Goal: Understand site structure: Understand site structure

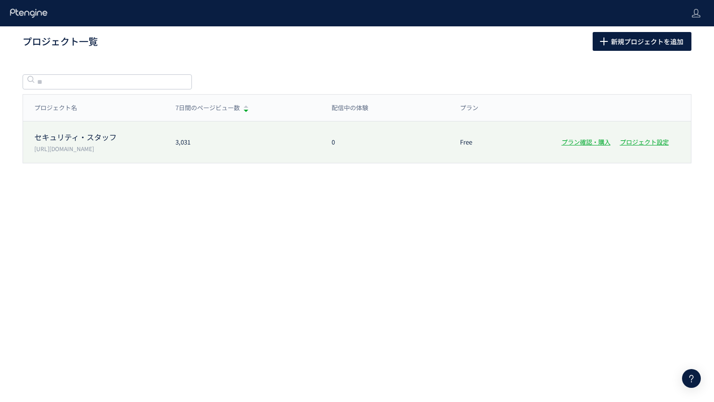
click at [103, 128] on div "セキュリティ・スタッフ [URL][DOMAIN_NAME] 3,031 0 Free プラン確認・購入 プロジェクト設定" at bounding box center [357, 141] width 668 height 41
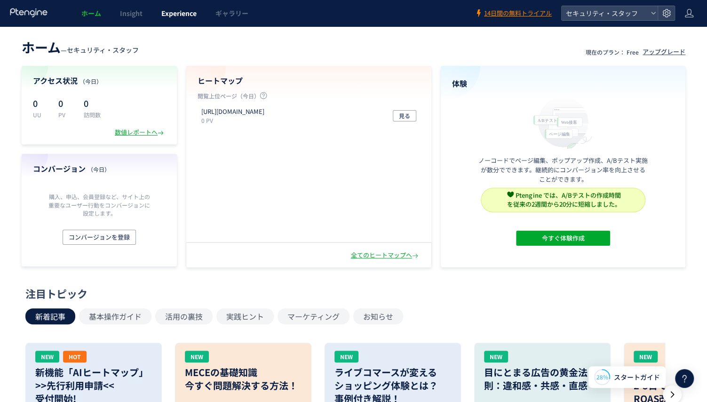
click at [179, 6] on link "Experience" at bounding box center [179, 13] width 54 height 26
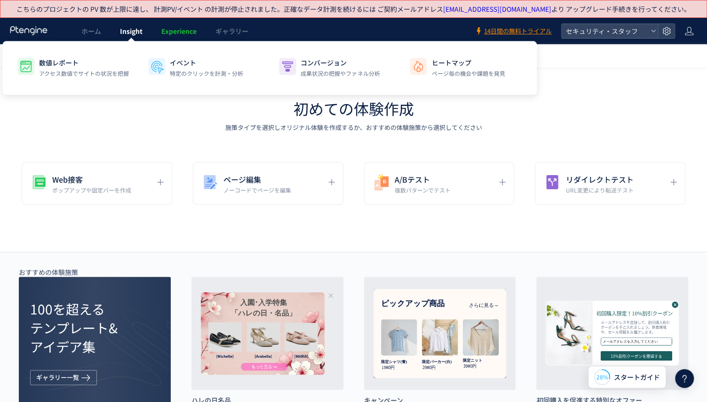
click at [130, 36] on link "Insight" at bounding box center [131, 31] width 41 height 26
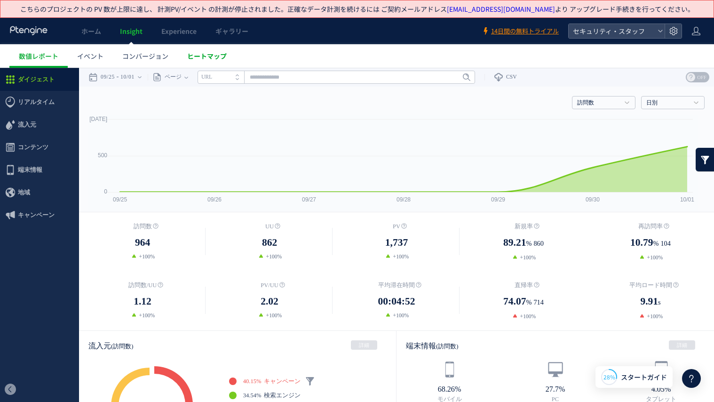
click at [206, 57] on span "ヒートマップ" at bounding box center [206, 55] width 39 height 9
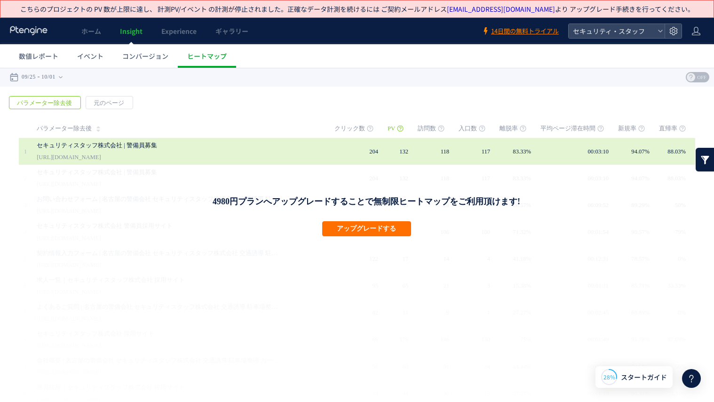
click at [227, 157] on div "セキュリティスタッフ株式会社 | 警備員募集 [URL][DOMAIN_NAME]" at bounding box center [179, 151] width 284 height 27
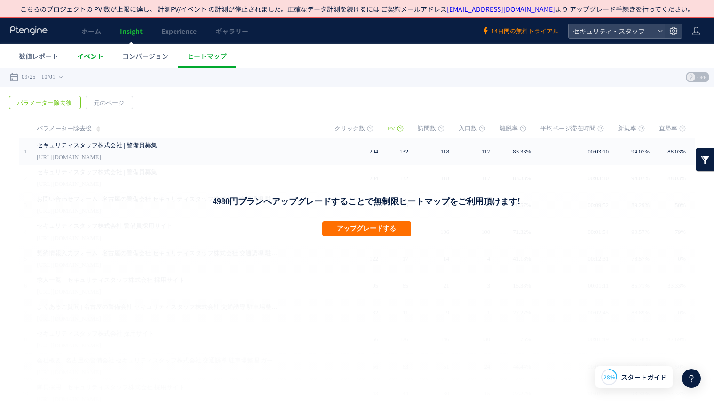
click at [89, 55] on span "イベント" at bounding box center [90, 55] width 26 height 9
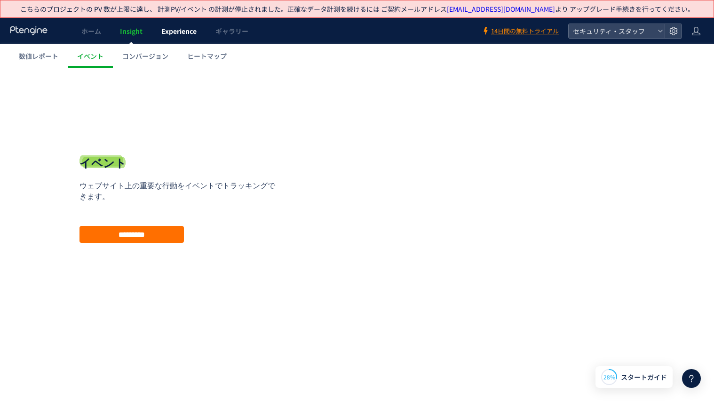
click at [177, 31] on span "Experience" at bounding box center [178, 30] width 35 height 9
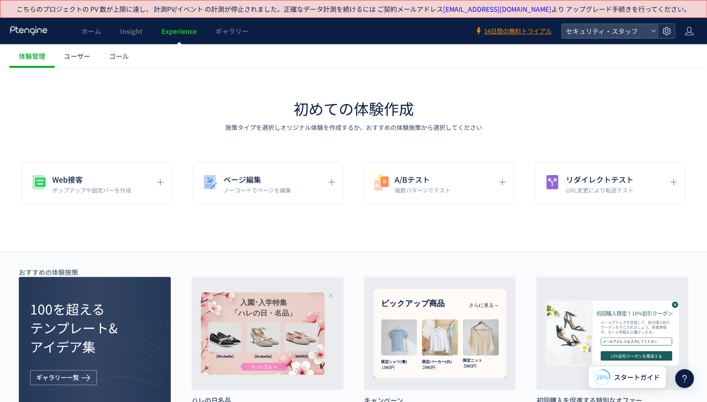
click at [664, 33] on use at bounding box center [666, 31] width 8 height 8
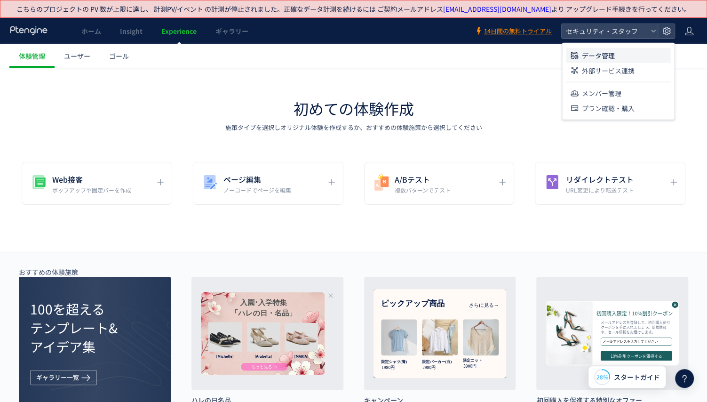
click at [652, 59] on li "データ管理" at bounding box center [618, 55] width 104 height 15
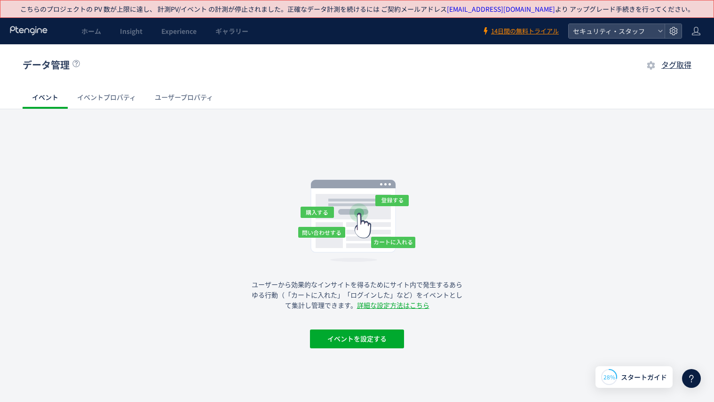
click at [125, 105] on link "イベントプロパティ" at bounding box center [107, 97] width 78 height 23
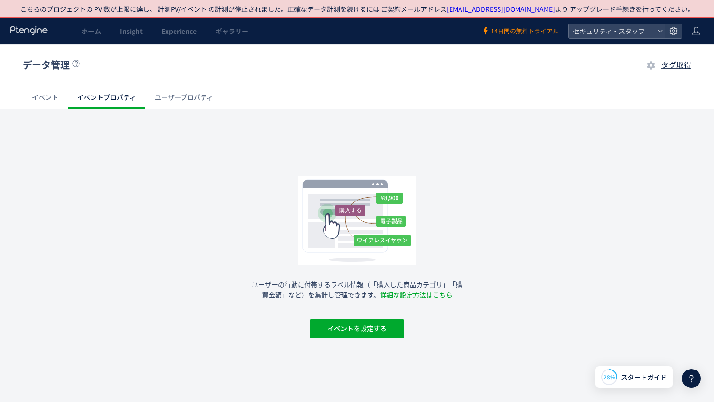
click at [205, 103] on link "ユーザープロパティ" at bounding box center [183, 97] width 77 height 23
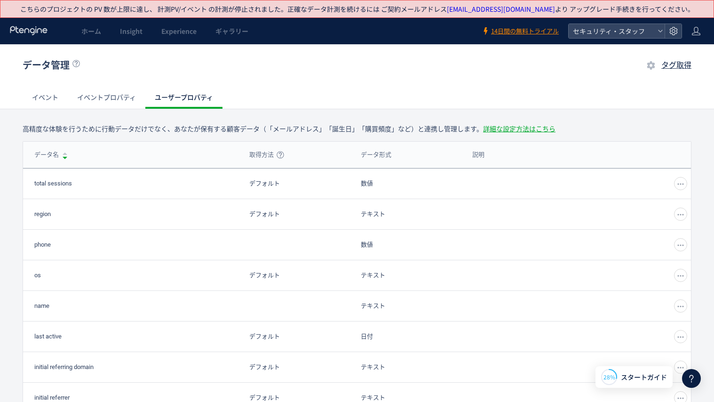
click at [116, 101] on link "イベントプロパティ" at bounding box center [107, 97] width 78 height 23
